Goal: Find specific page/section: Find specific page/section

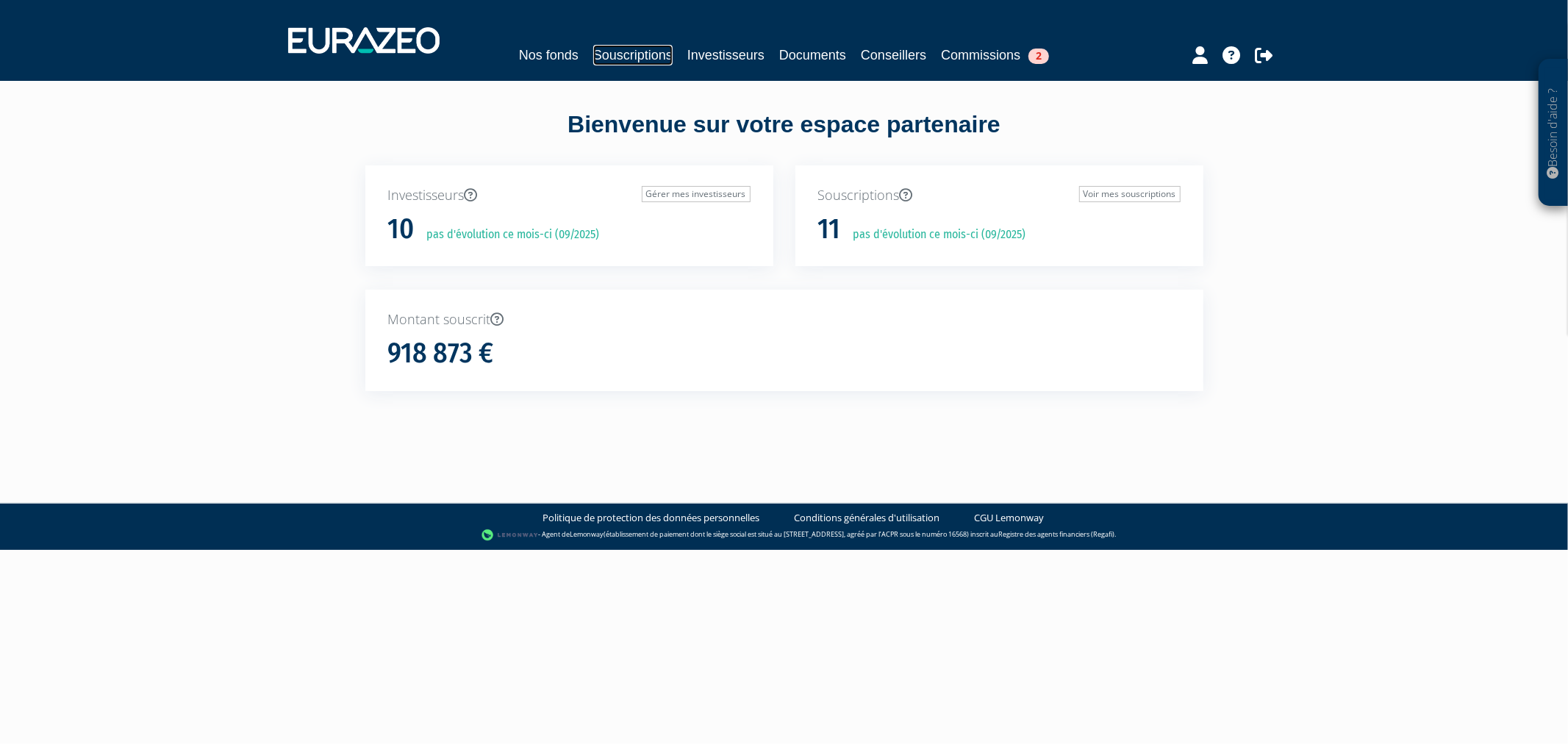
click at [642, 53] on link "Souscriptions" at bounding box center [633, 55] width 79 height 21
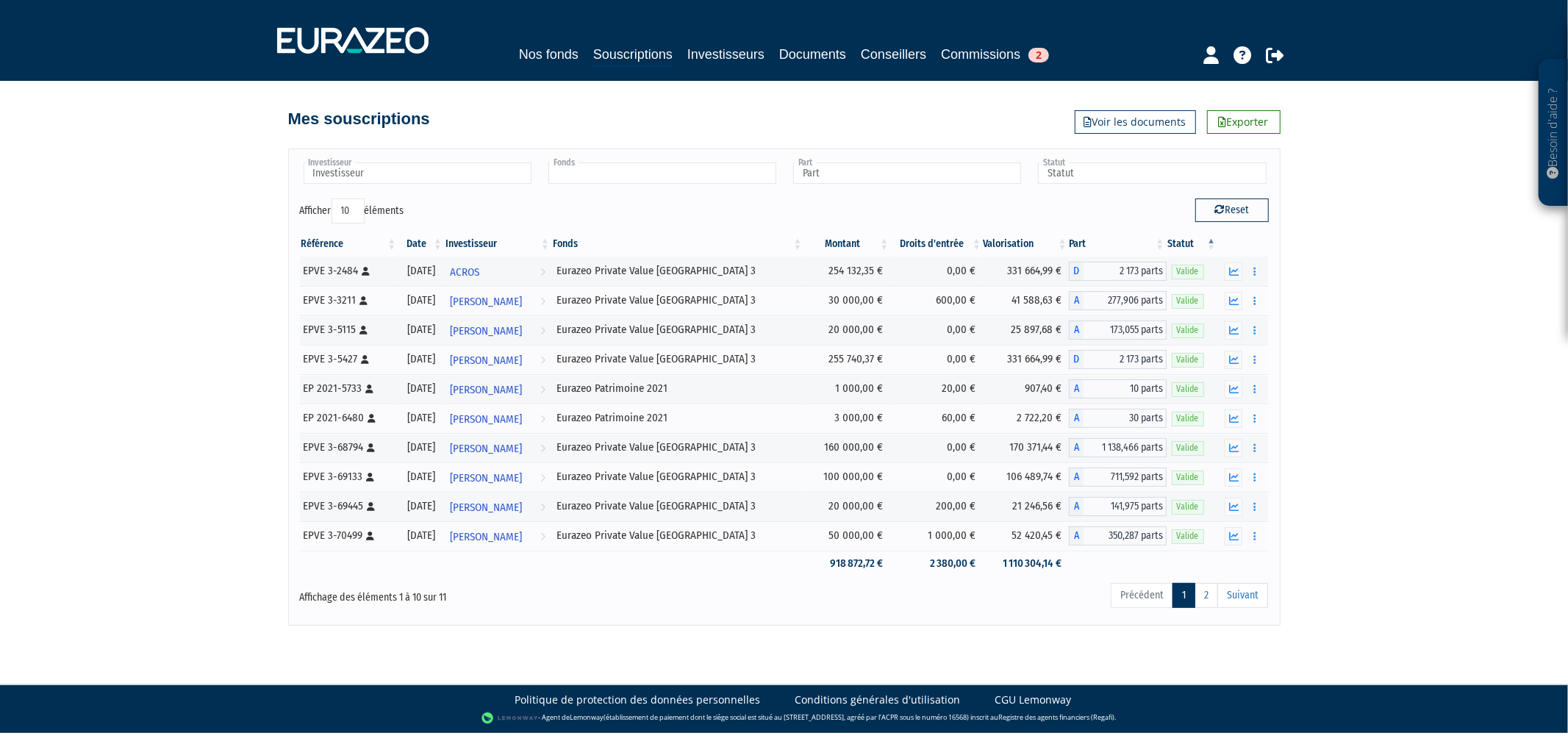
click at [659, 179] on input "text" at bounding box center [663, 173] width 228 height 21
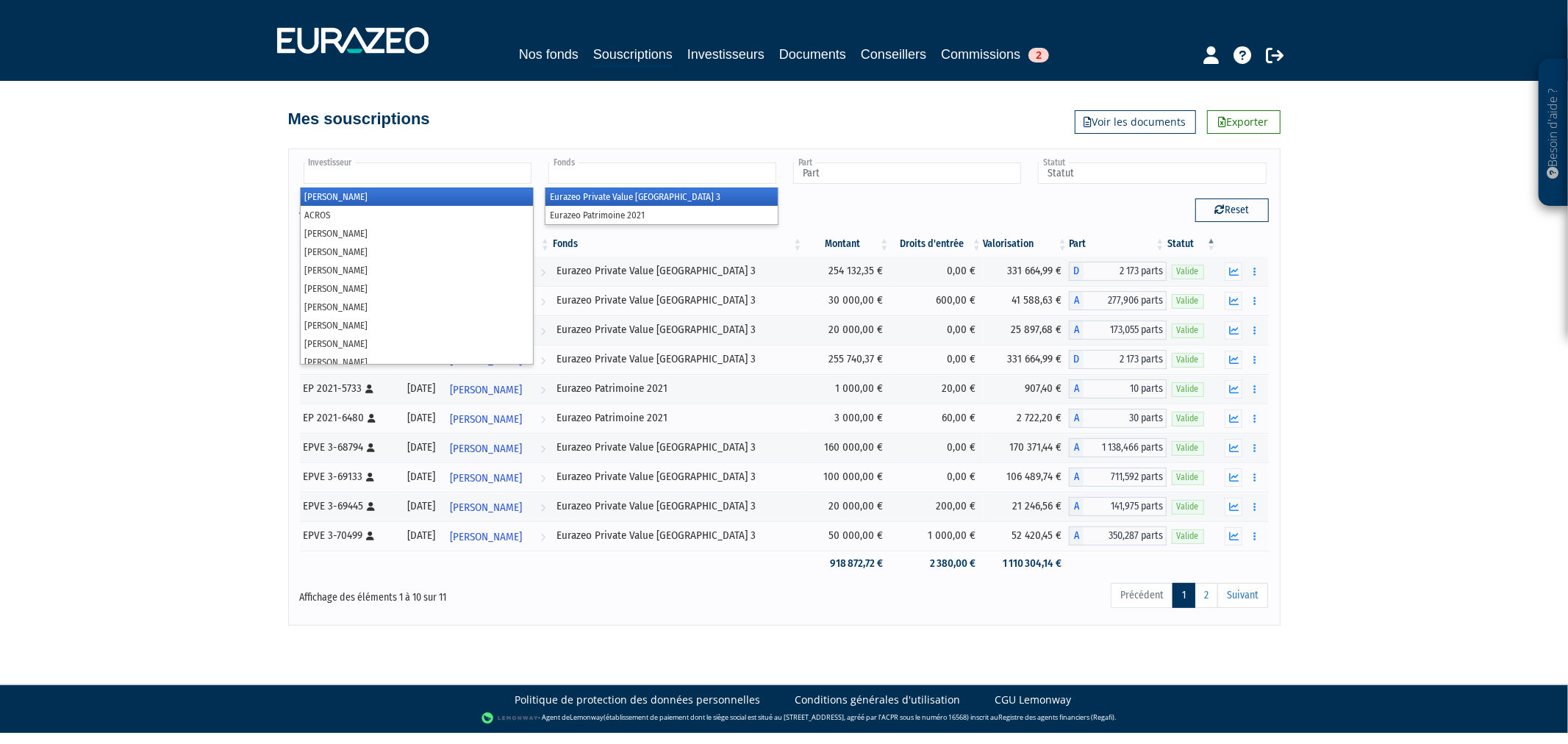
type input "Fonds"
click at [447, 174] on input "text" at bounding box center [418, 173] width 228 height 21
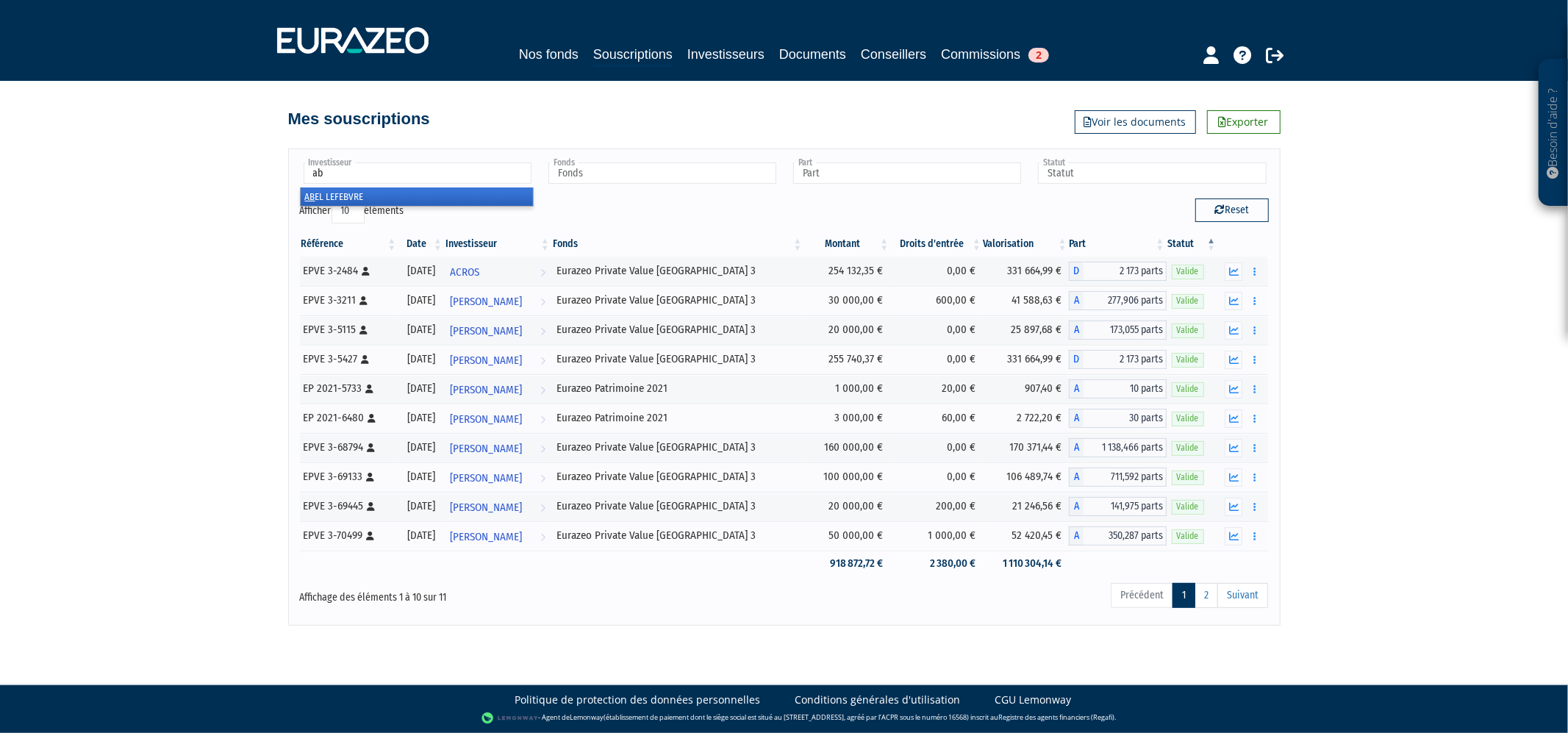
type input "a"
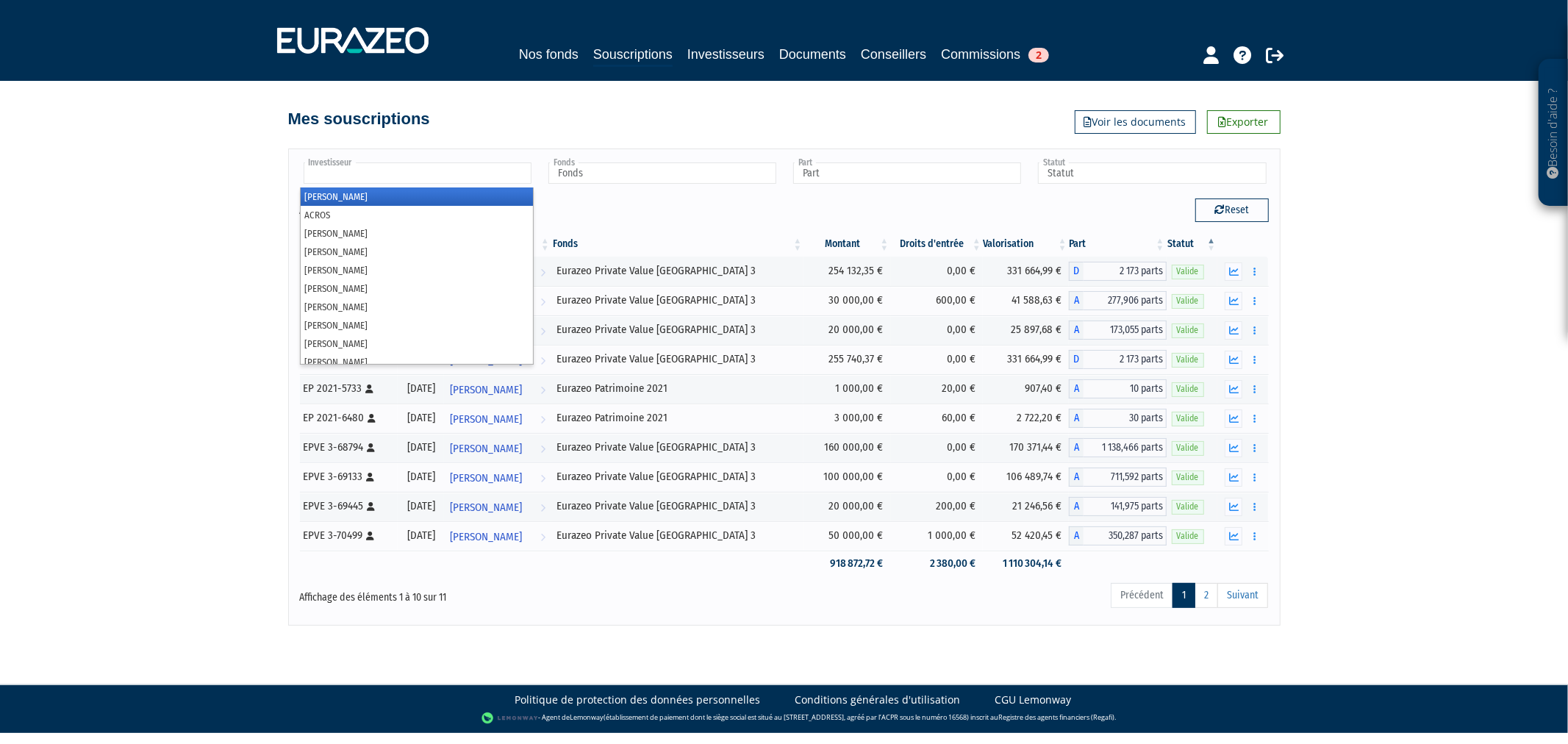
type input "Investisseur"
